Goal: Information Seeking & Learning: Find specific page/section

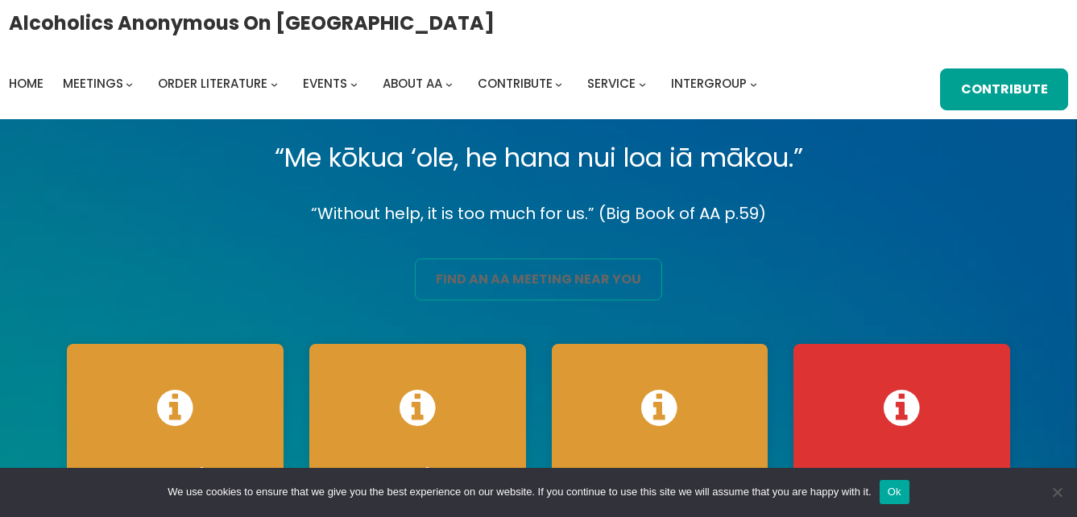
click at [525, 281] on link "find an aa meeting near you" at bounding box center [538, 280] width 246 height 42
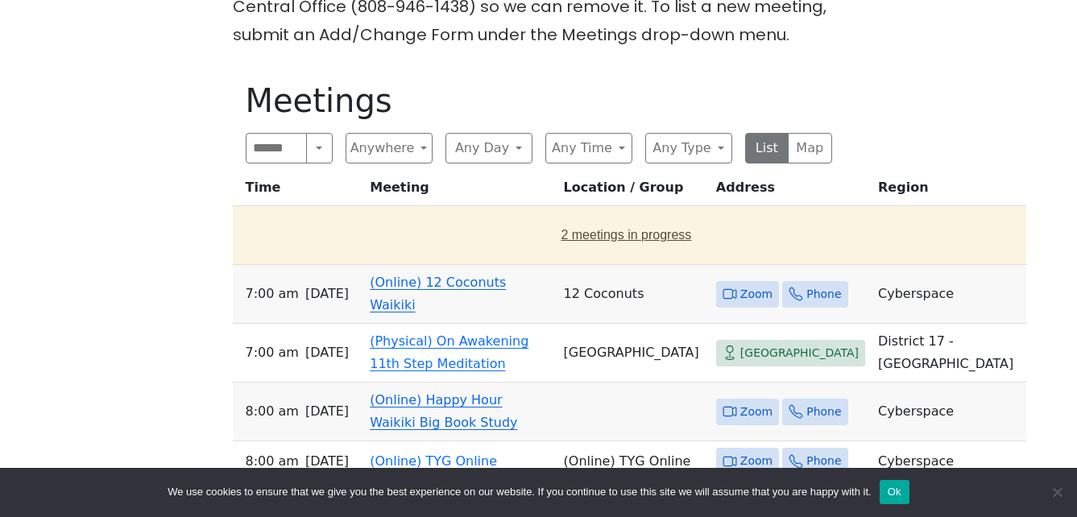
scroll to position [564, 0]
click at [551, 235] on button "2 meetings in progress" at bounding box center [626, 234] width 775 height 45
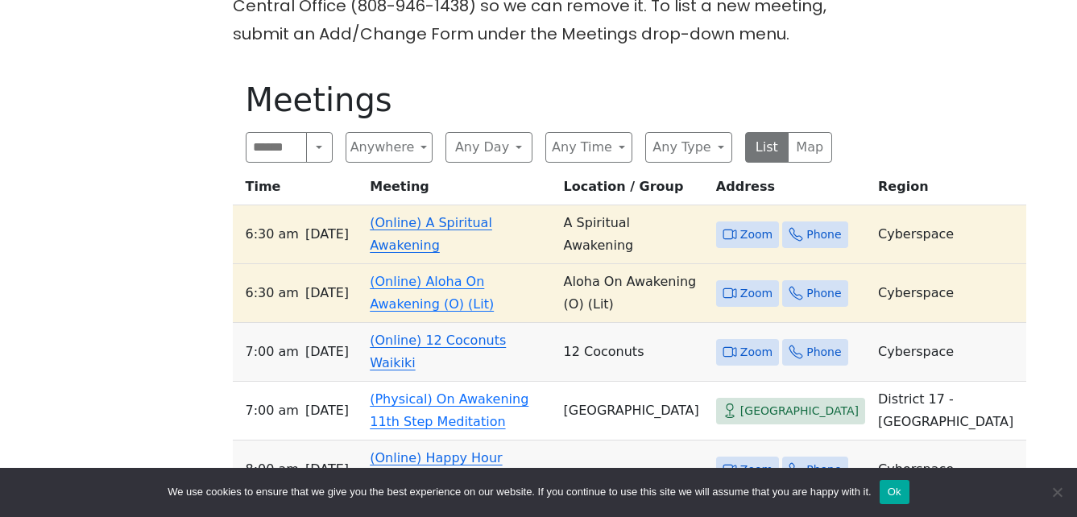
click at [425, 231] on link "(Online) A Spiritual Awakening" at bounding box center [431, 234] width 122 height 38
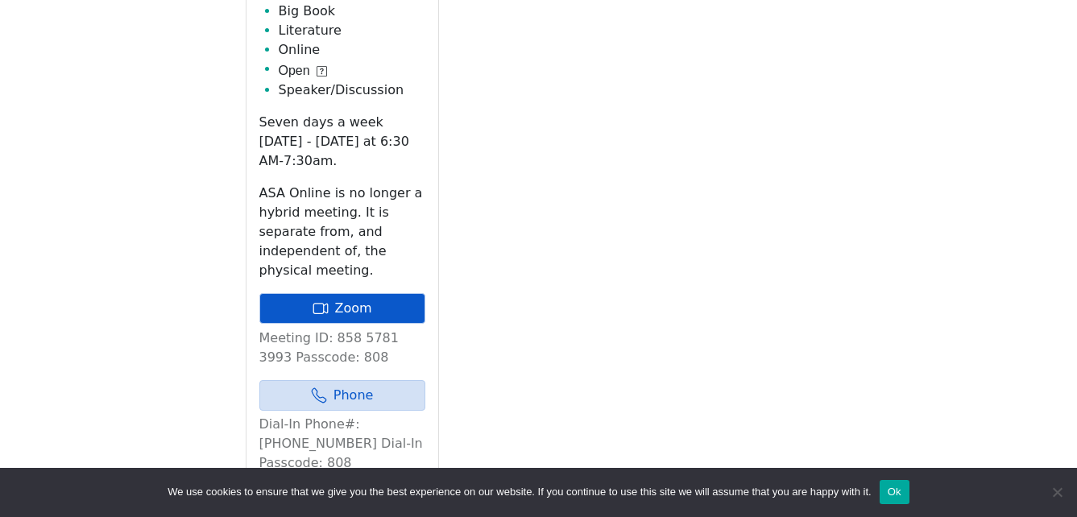
scroll to position [874, 0]
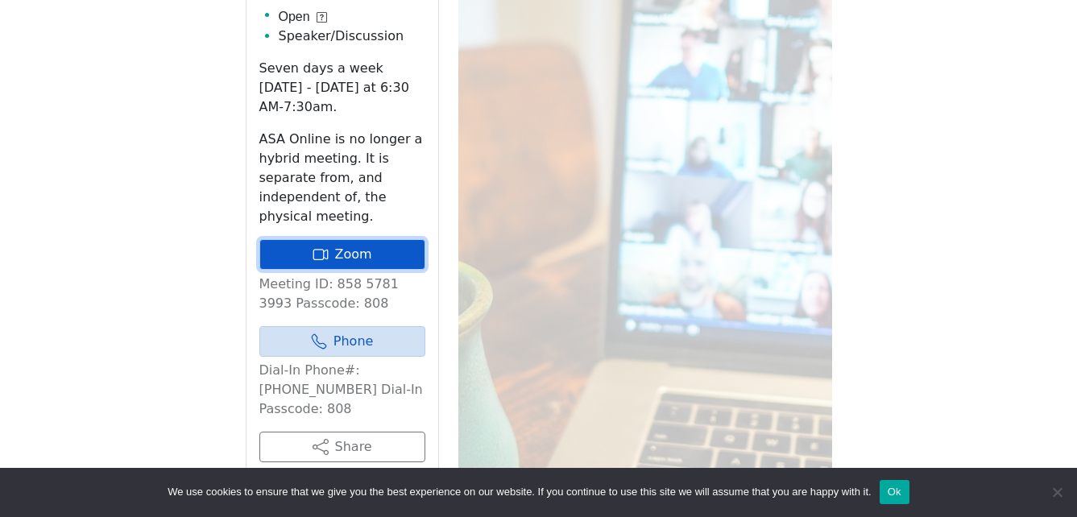
click at [350, 239] on link "Zoom" at bounding box center [342, 254] width 166 height 31
